Goal: Transaction & Acquisition: Subscribe to service/newsletter

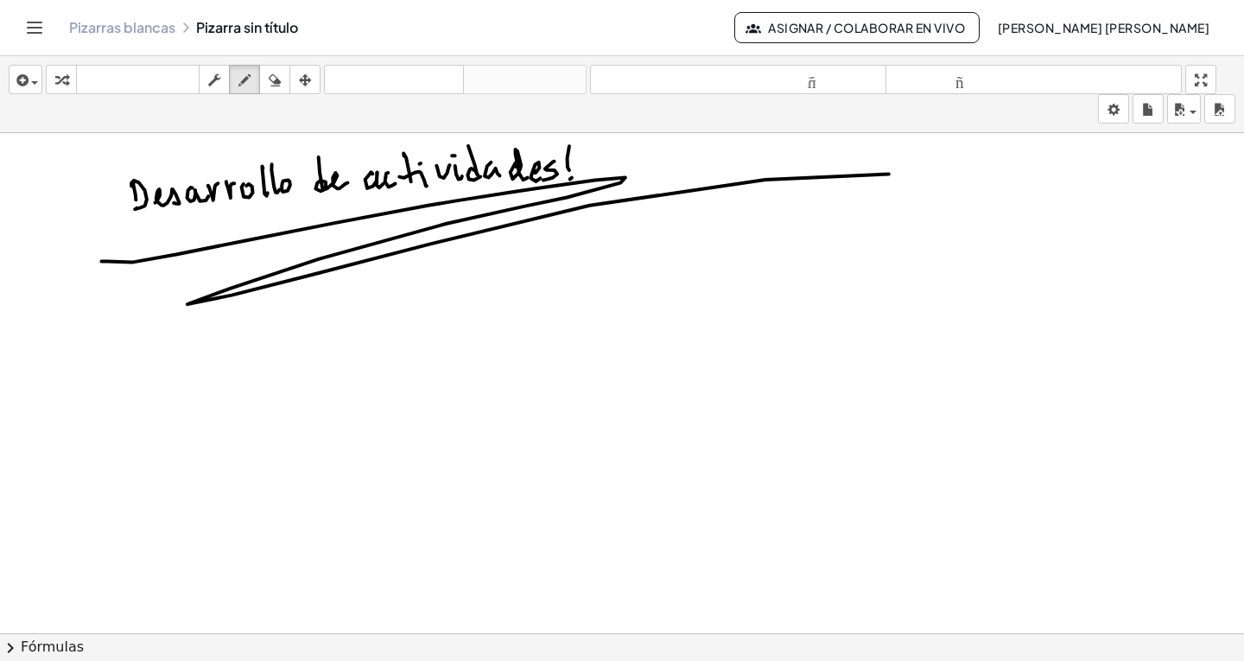
click at [34, 31] on icon "Cambiar navegación" at bounding box center [34, 27] width 21 height 21
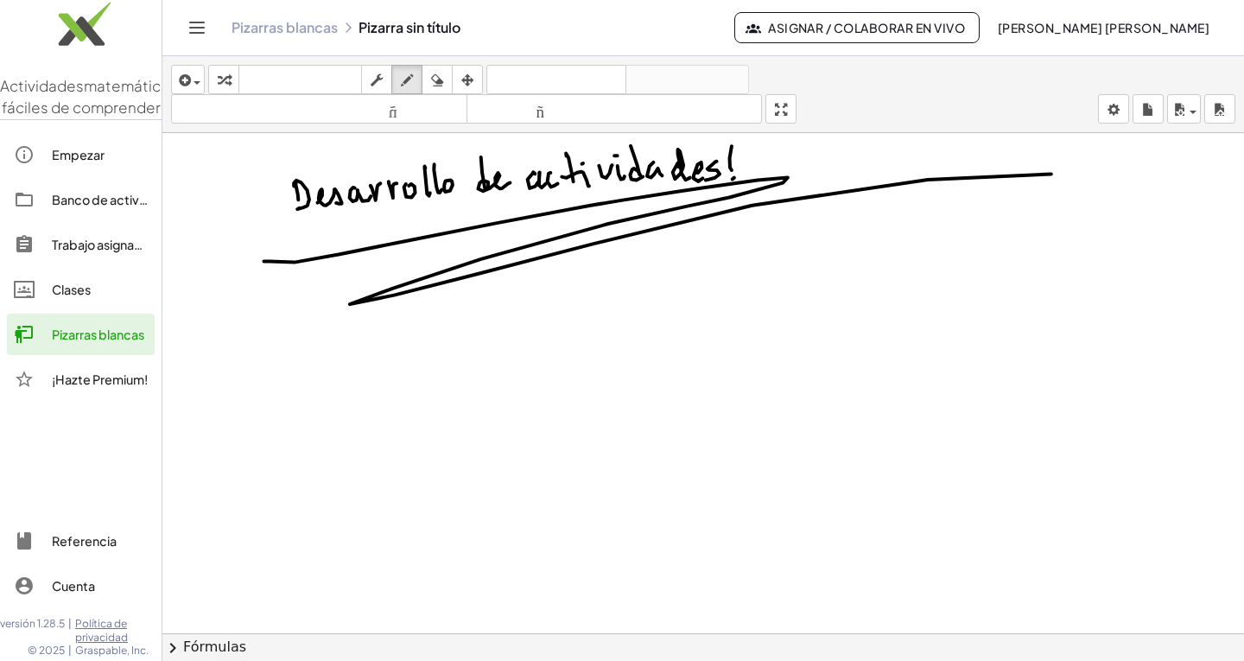
click at [111, 387] on font "¡Hazte Premium!" at bounding box center [100, 380] width 96 height 16
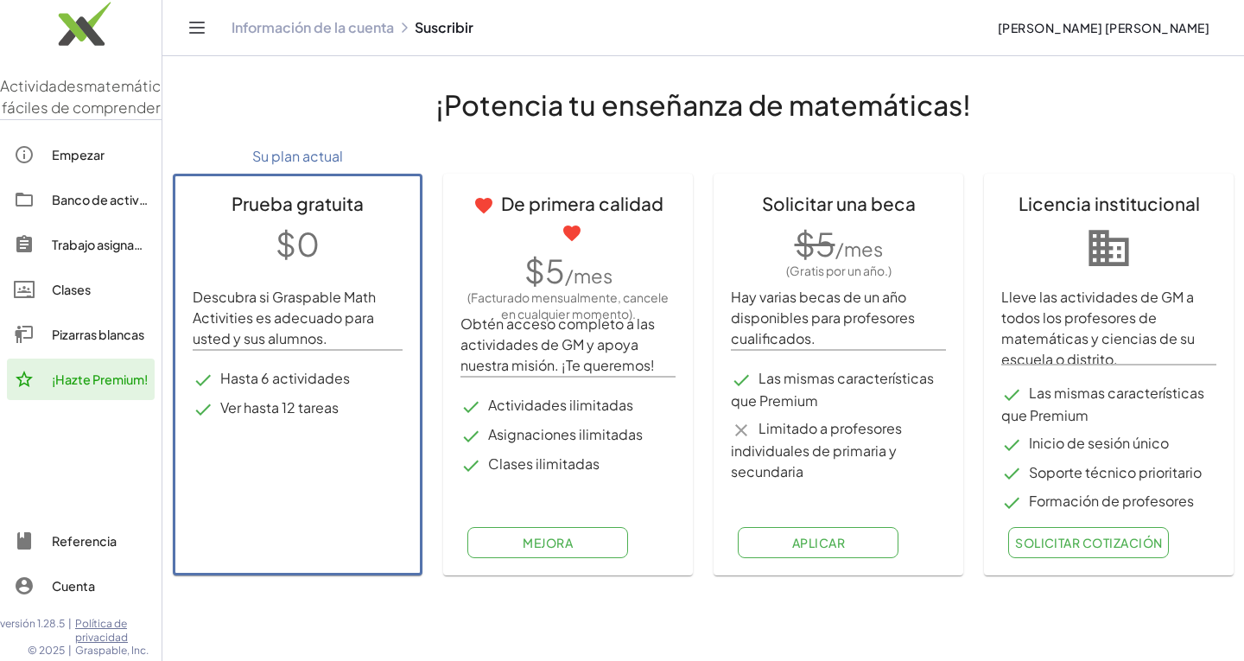
click at [829, 543] on font "Aplicar" at bounding box center [818, 543] width 53 height 16
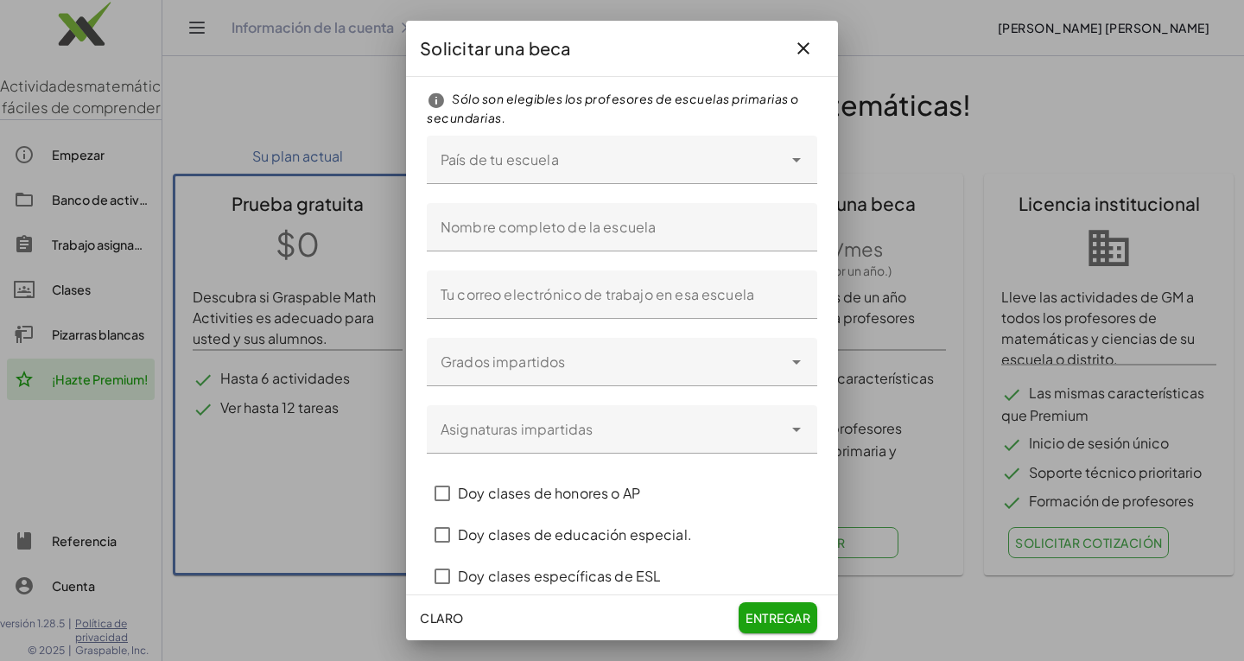
click at [799, 162] on icon at bounding box center [796, 159] width 21 height 21
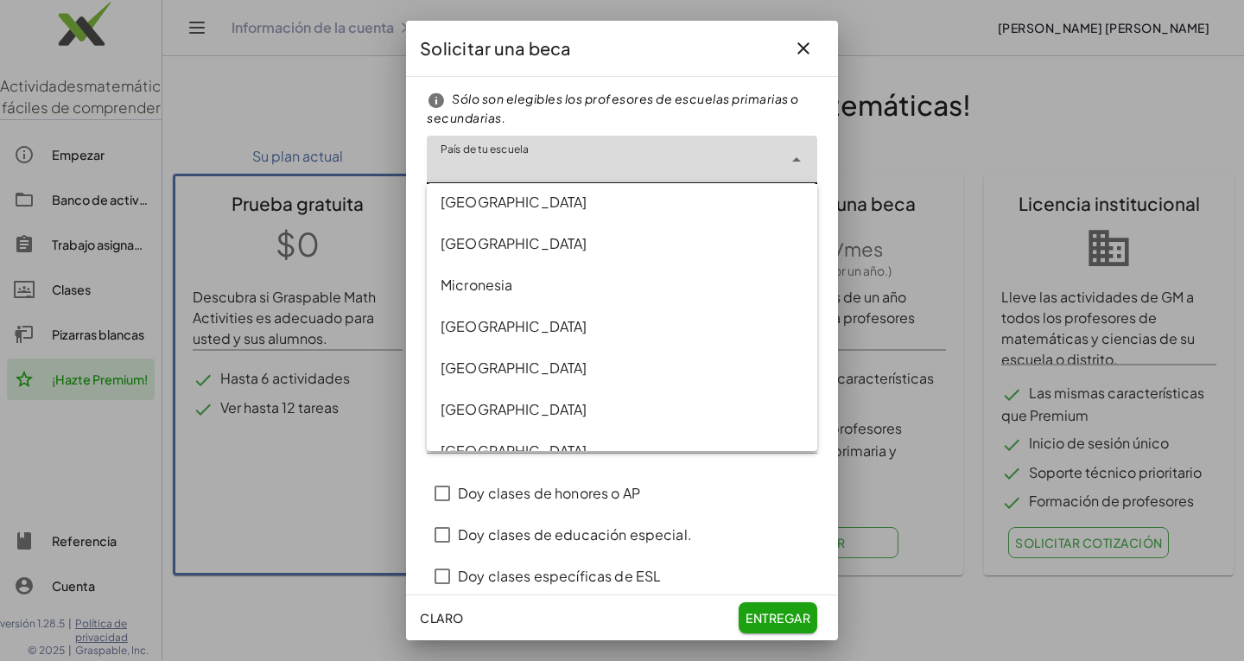
scroll to position [5897, 0]
click at [485, 248] on div "Mexico" at bounding box center [622, 244] width 363 height 21
type input "******"
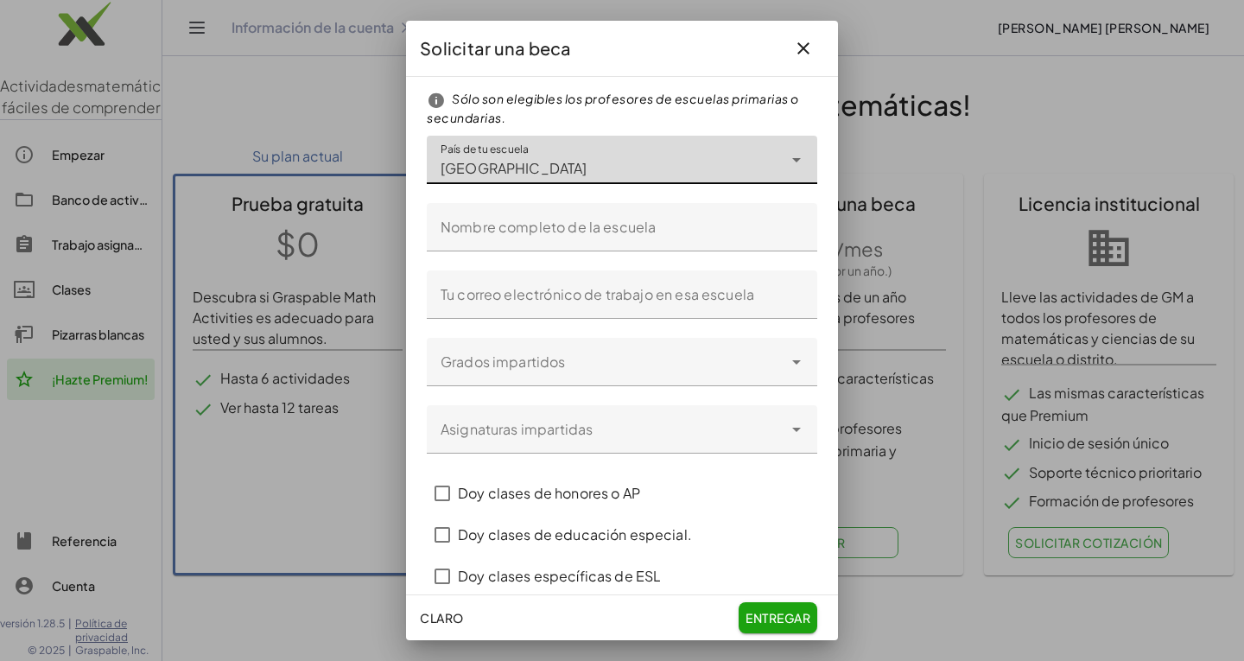
click at [695, 233] on input "Nombre completo de la escuela" at bounding box center [622, 227] width 391 height 48
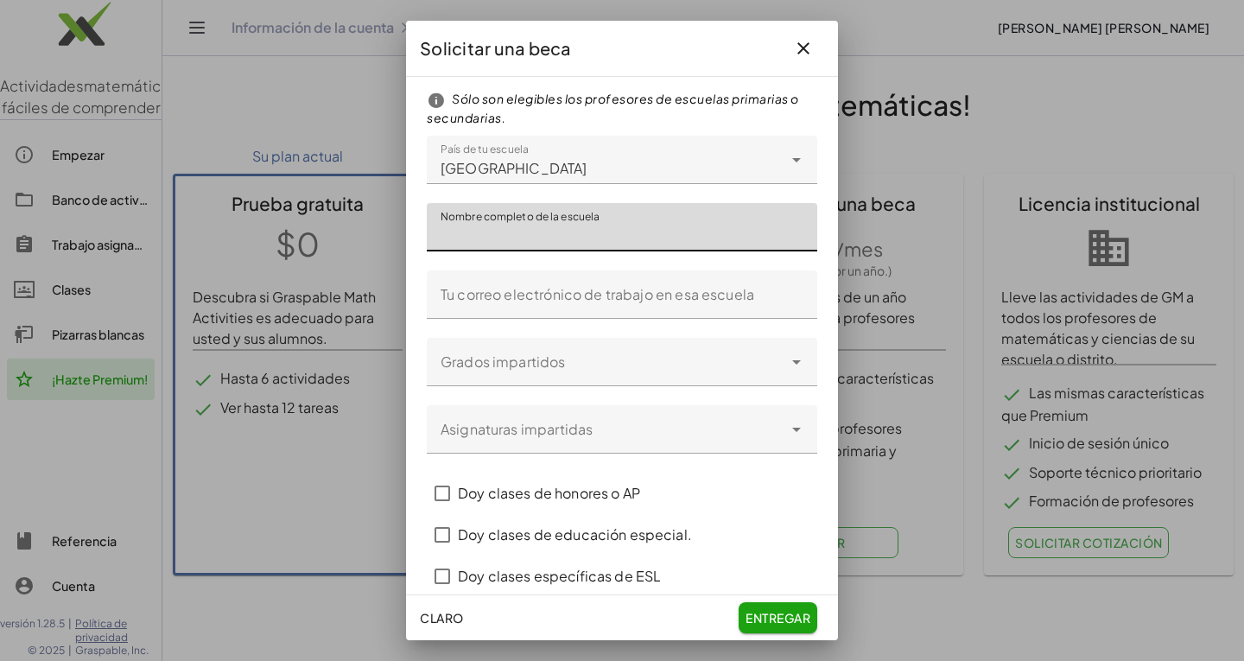
click at [984, 98] on div at bounding box center [622, 330] width 1244 height 661
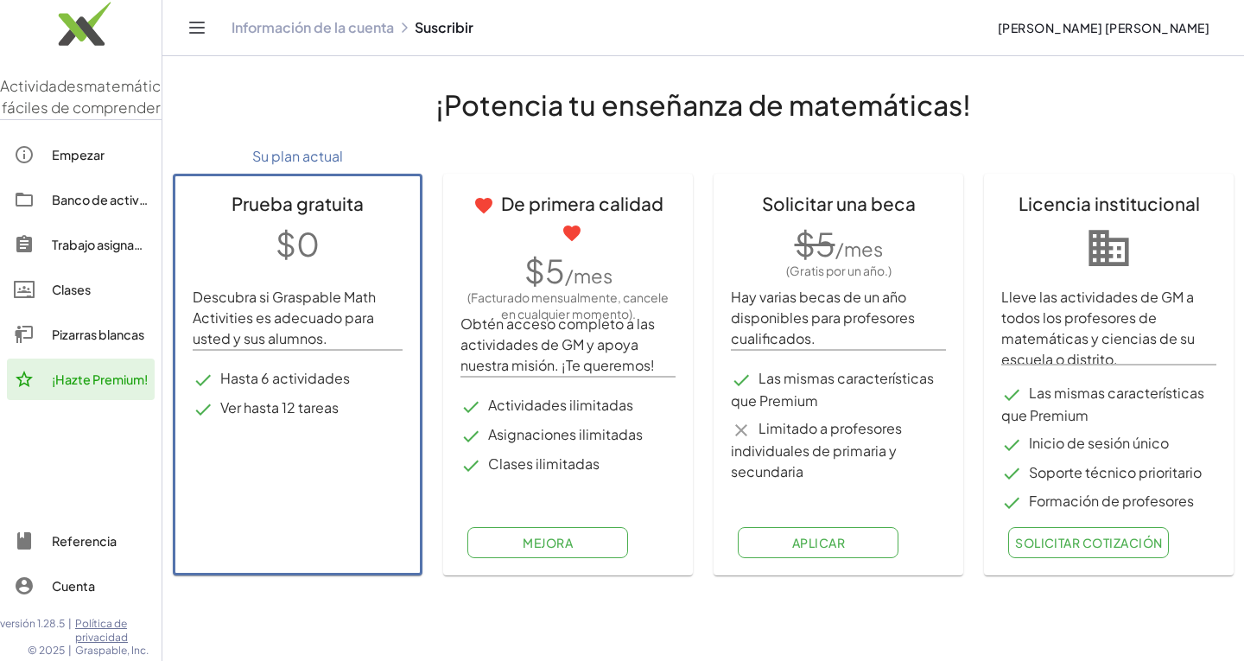
click at [97, 175] on link "Empezar" at bounding box center [81, 154] width 148 height 41
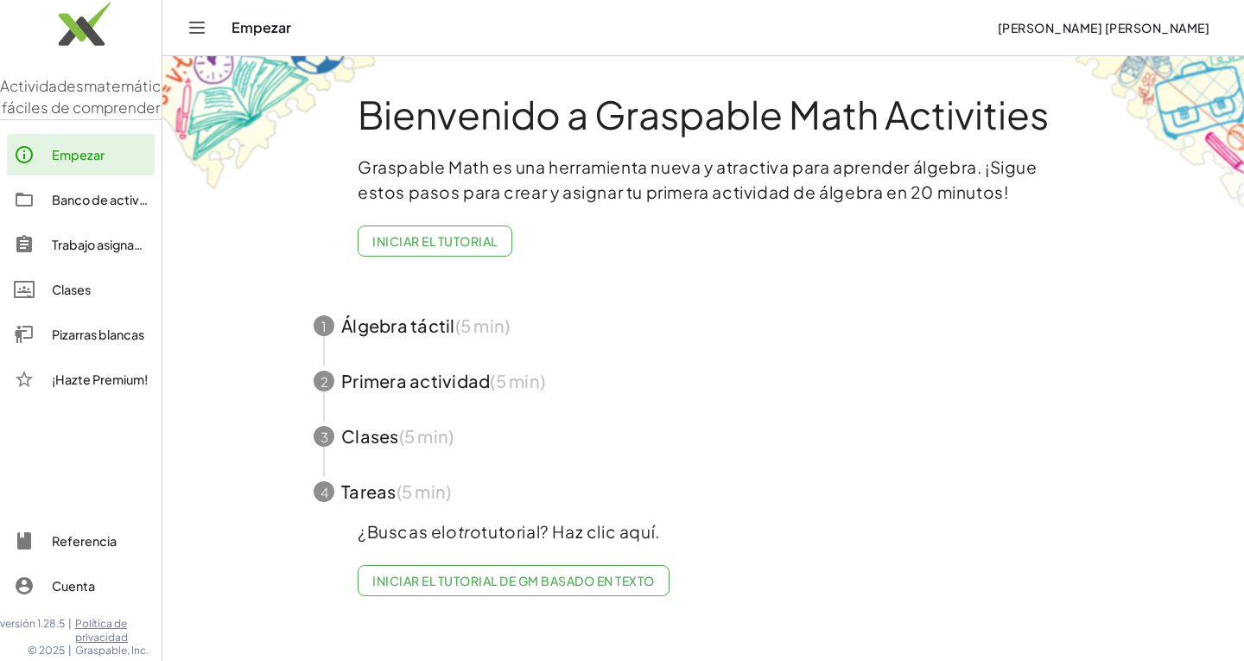
click at [201, 40] on button "Cambiar navegación" at bounding box center [197, 28] width 28 height 28
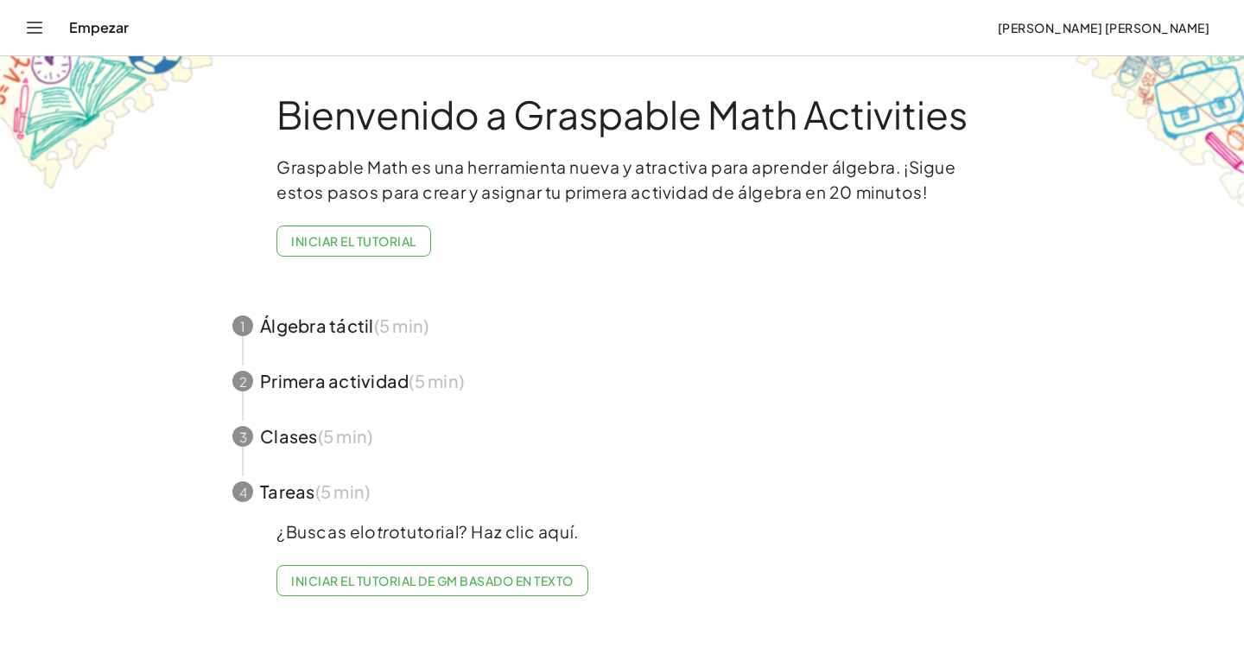
click at [391, 246] on font "Iniciar el tutorial" at bounding box center [353, 241] width 124 height 16
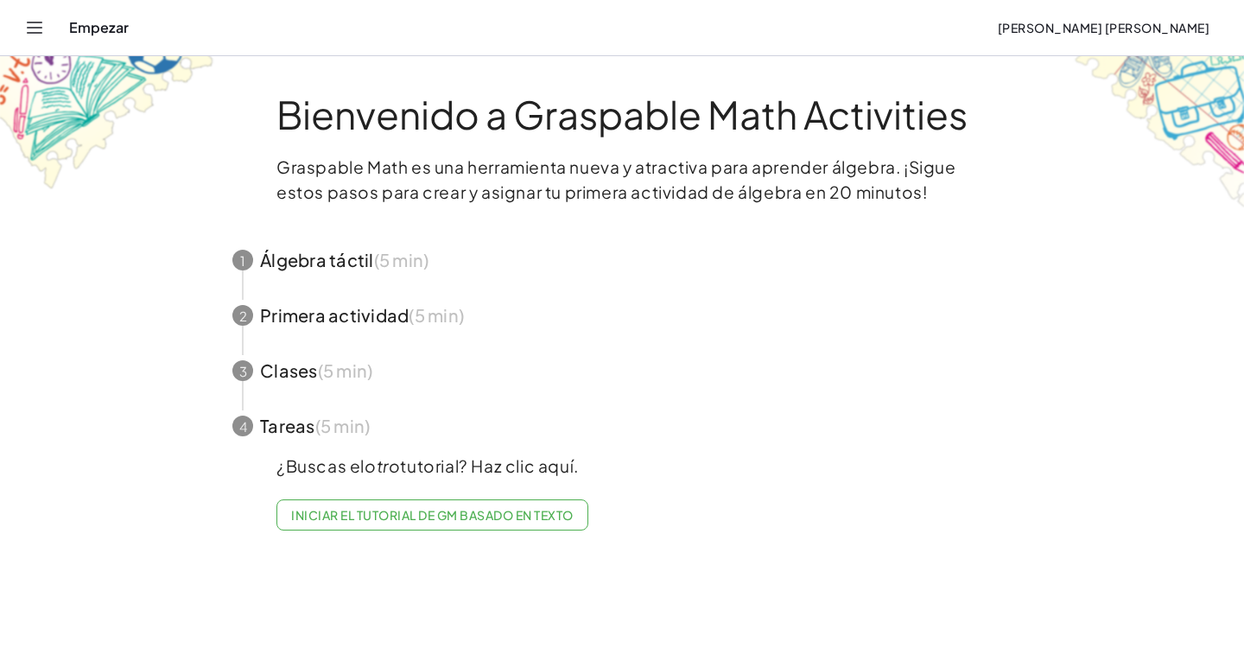
click at [341, 274] on span "button" at bounding box center [622, 259] width 821 height 55
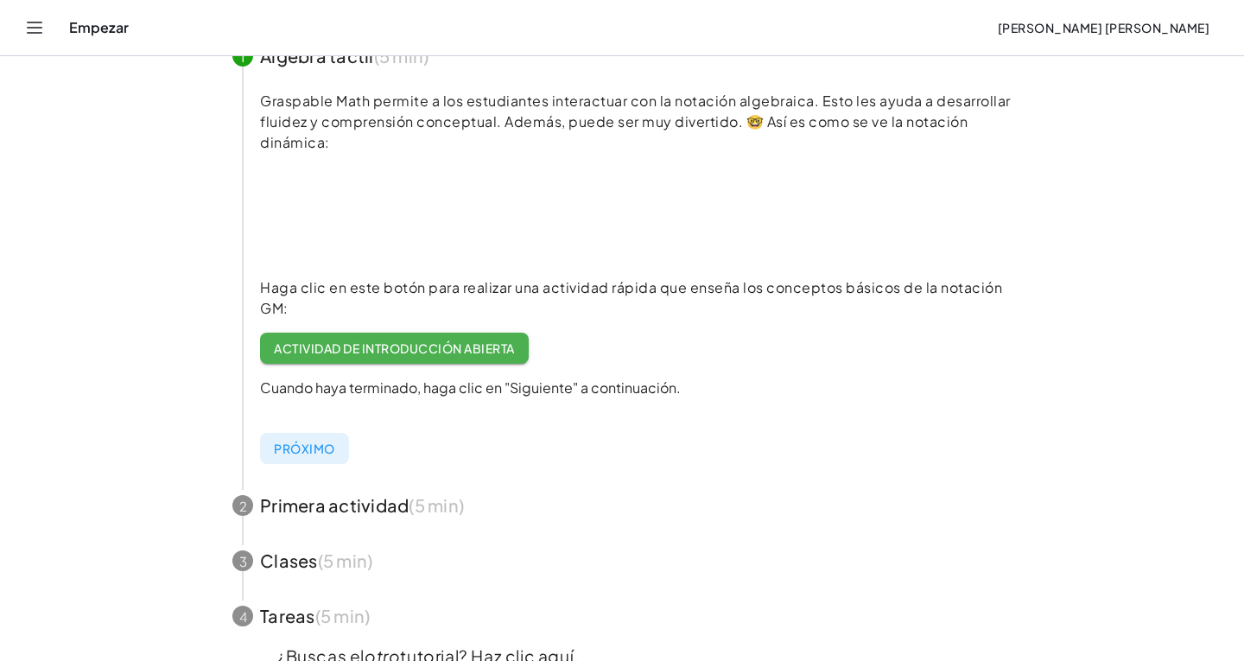
scroll to position [204, 0]
click at [499, 351] on font "Actividad de introducción abierta" at bounding box center [394, 348] width 240 height 16
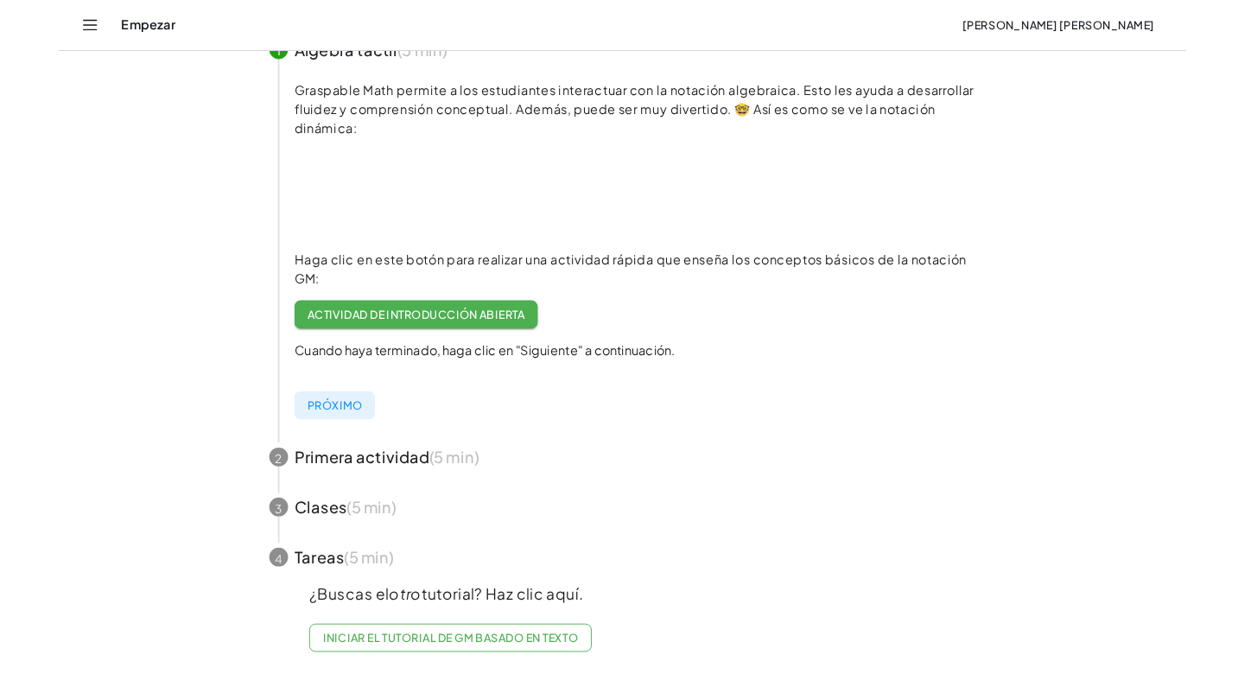
scroll to position [269, 0]
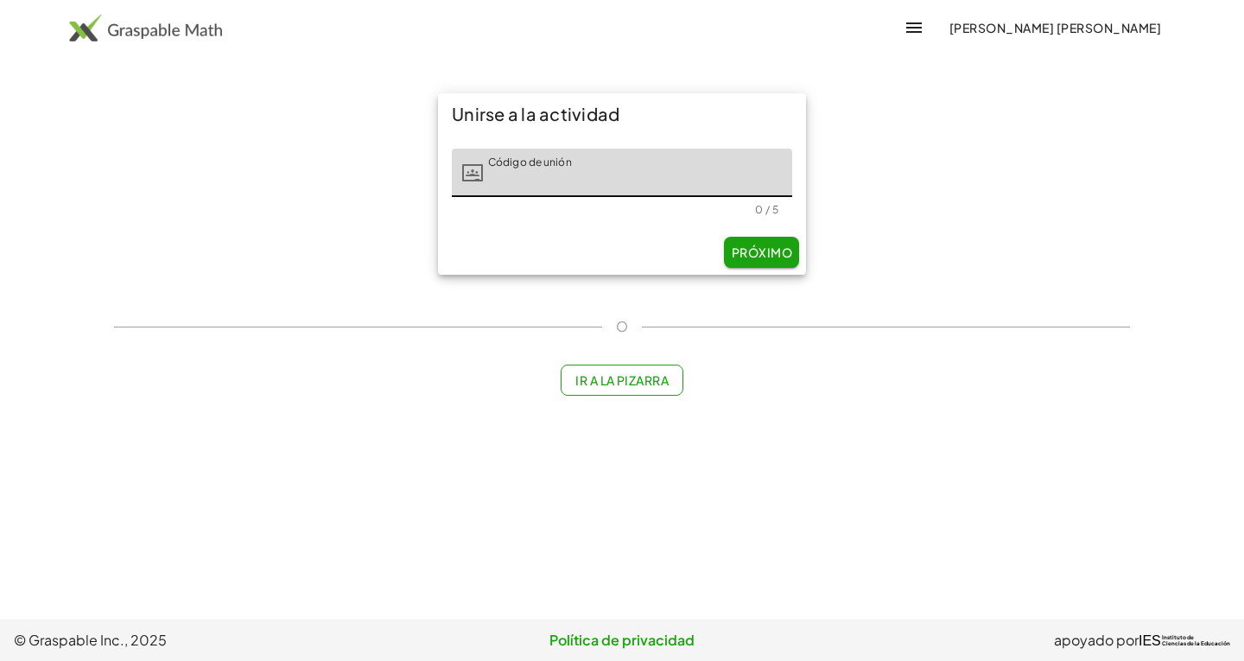
click at [769, 256] on font "Próximo" at bounding box center [762, 253] width 60 height 16
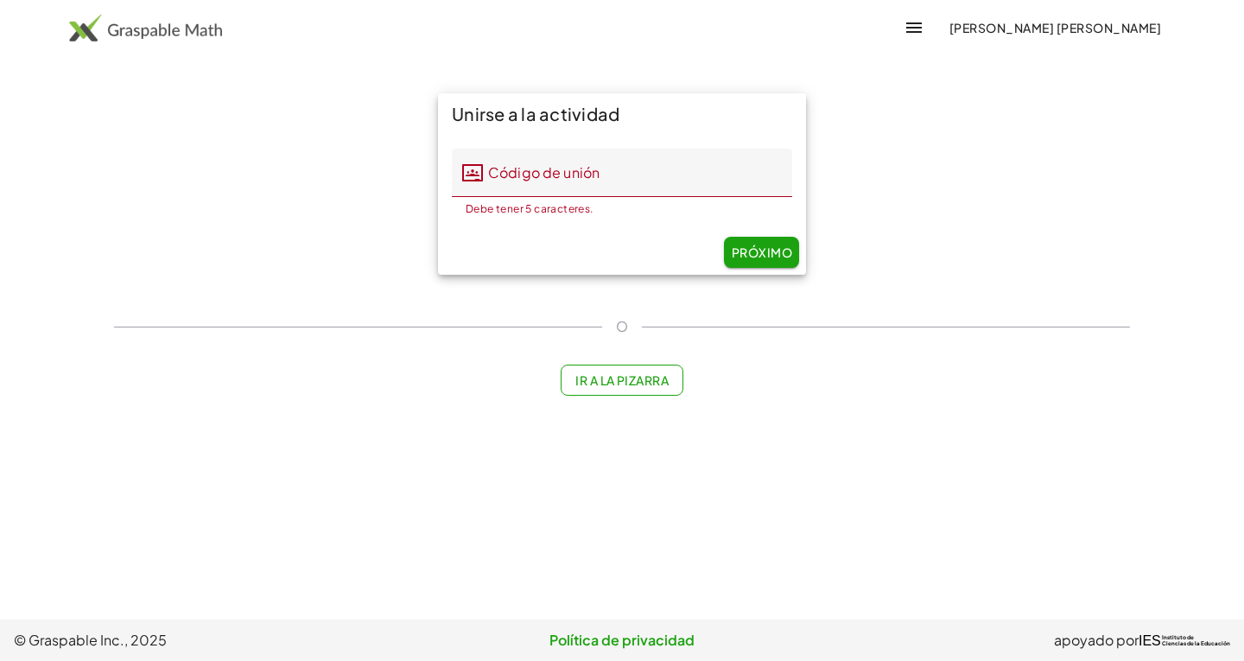
click at [764, 258] on font "Próximo" at bounding box center [762, 253] width 60 height 16
click at [943, 181] on div "Unirse a la actividad Código de unión Código de unión Debe tener 5 caracteres. …" at bounding box center [622, 184] width 1037 height 202
